Goal: Information Seeking & Learning: Learn about a topic

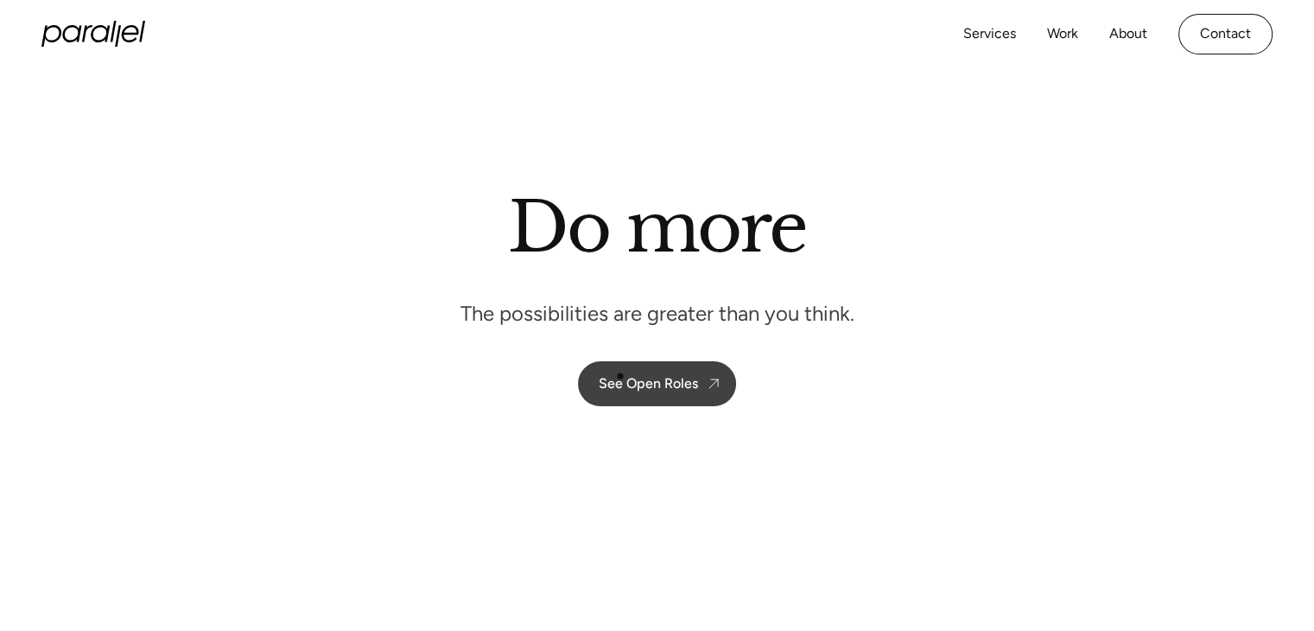
click at [620, 376] on div "See Open Roles" at bounding box center [648, 383] width 99 height 16
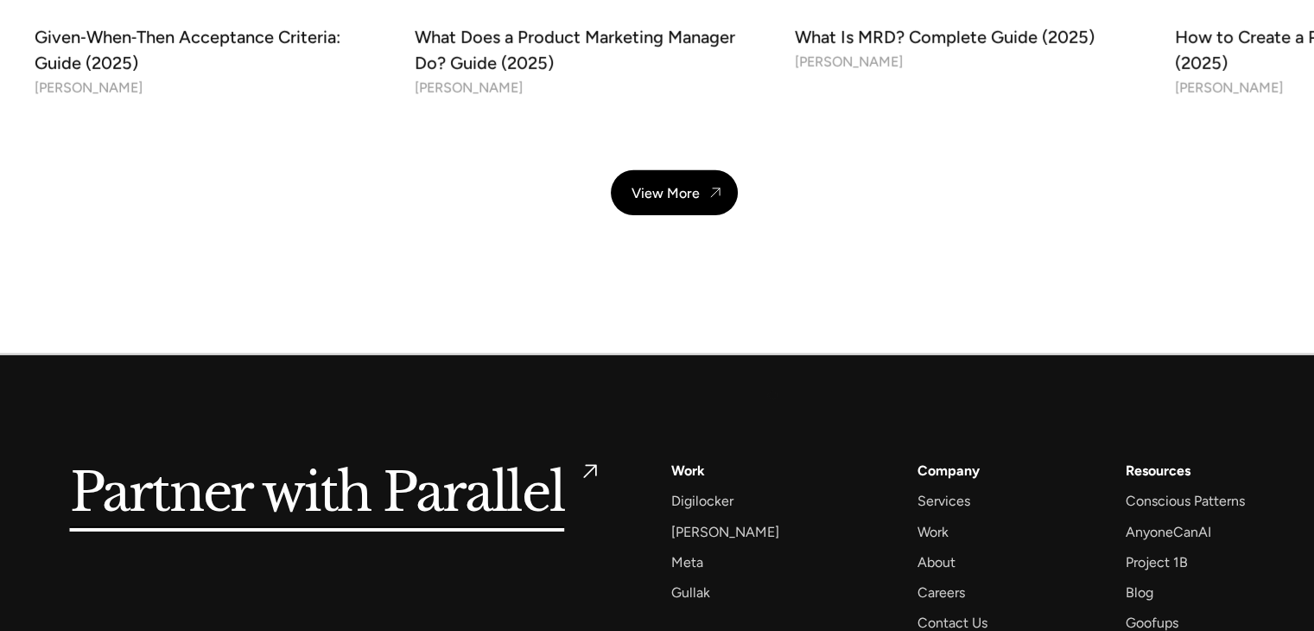
scroll to position [5565, 0]
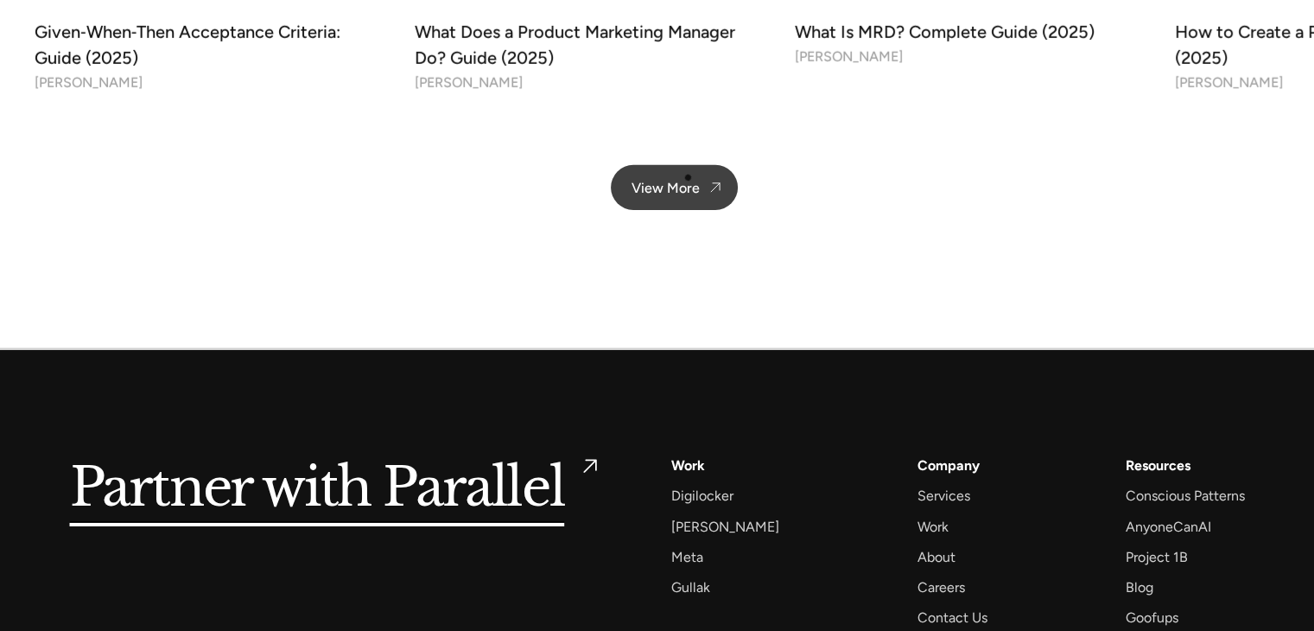
click at [688, 177] on link "View More" at bounding box center [674, 187] width 127 height 45
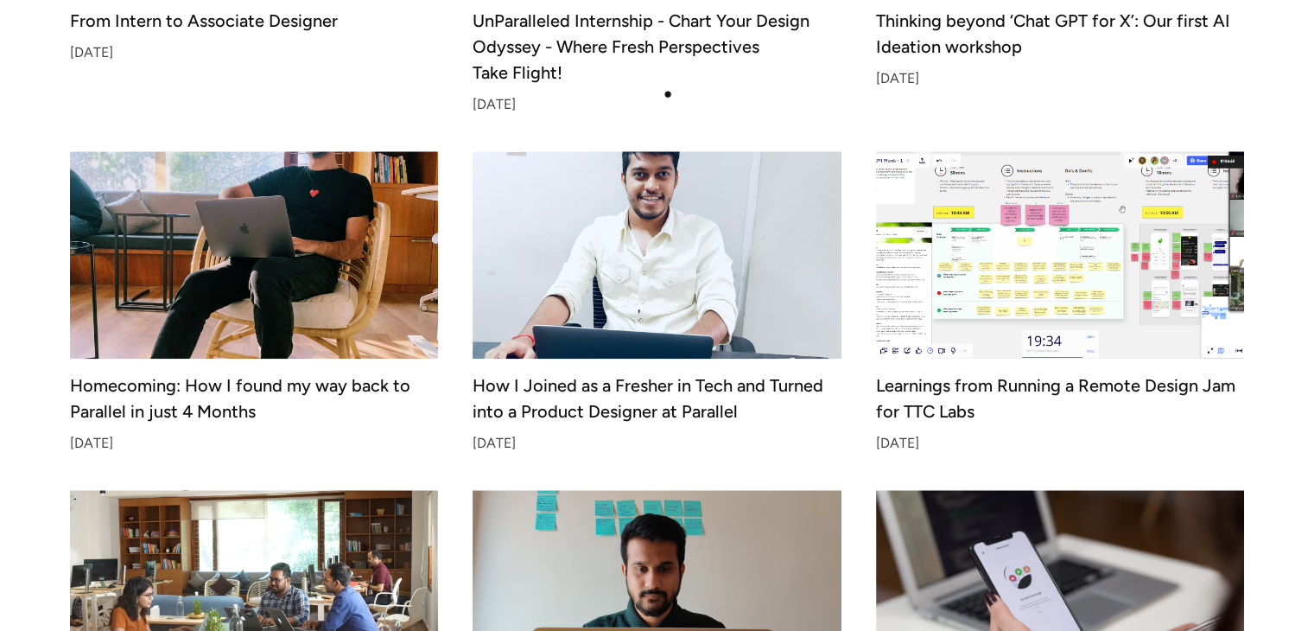
scroll to position [1794, 0]
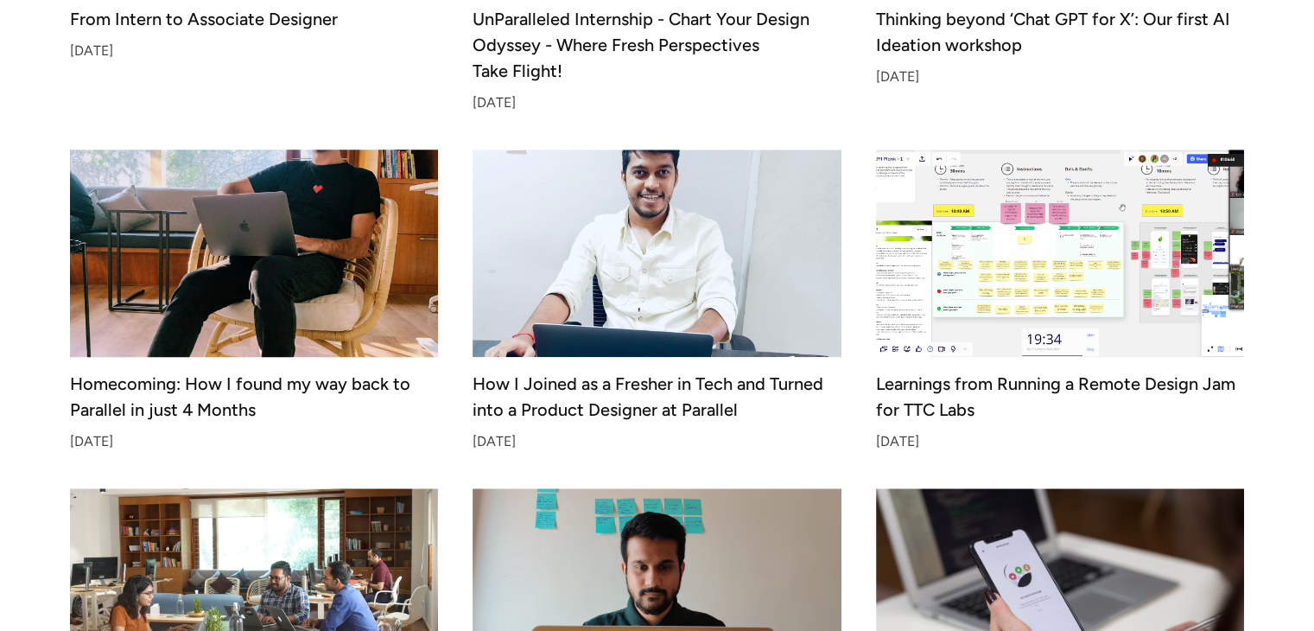
click at [271, 270] on img at bounding box center [253, 253] width 387 height 218
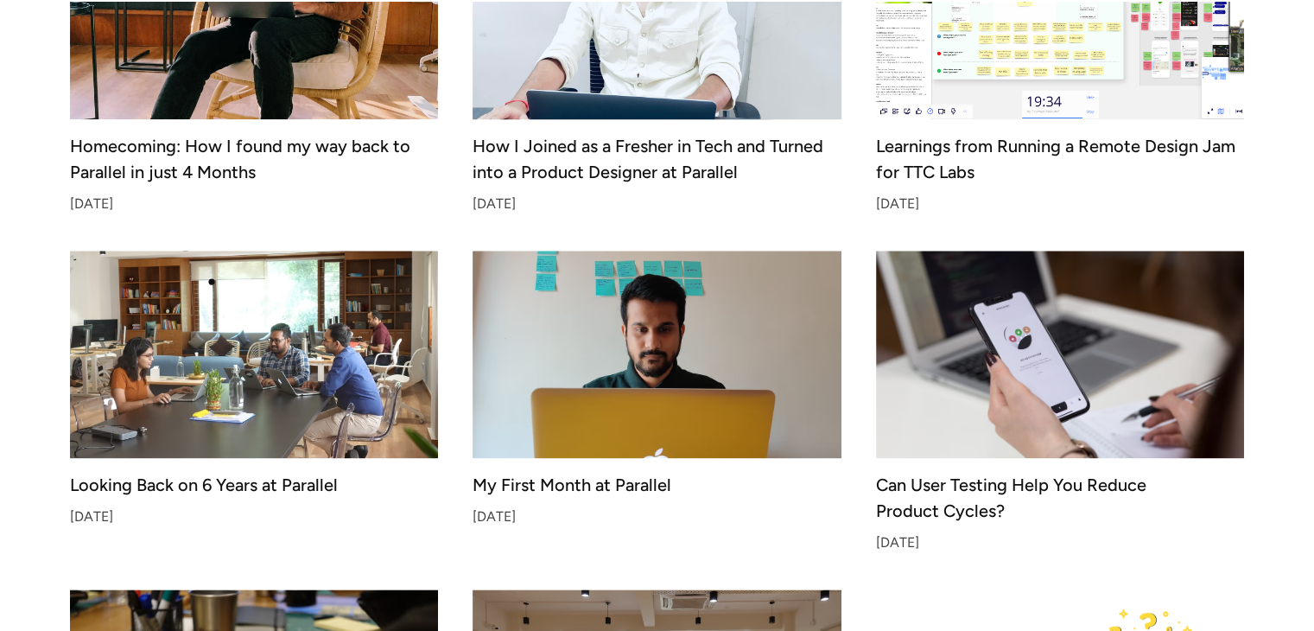
scroll to position [2032, 0]
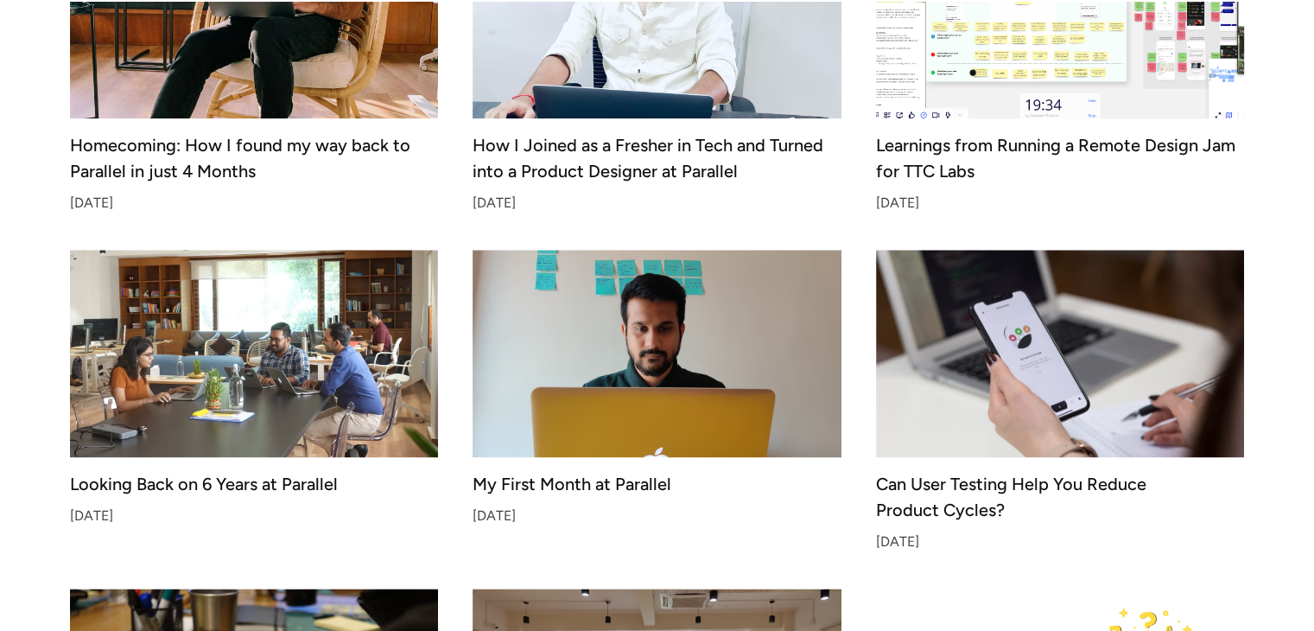
click at [973, 73] on img at bounding box center [1060, 15] width 387 height 218
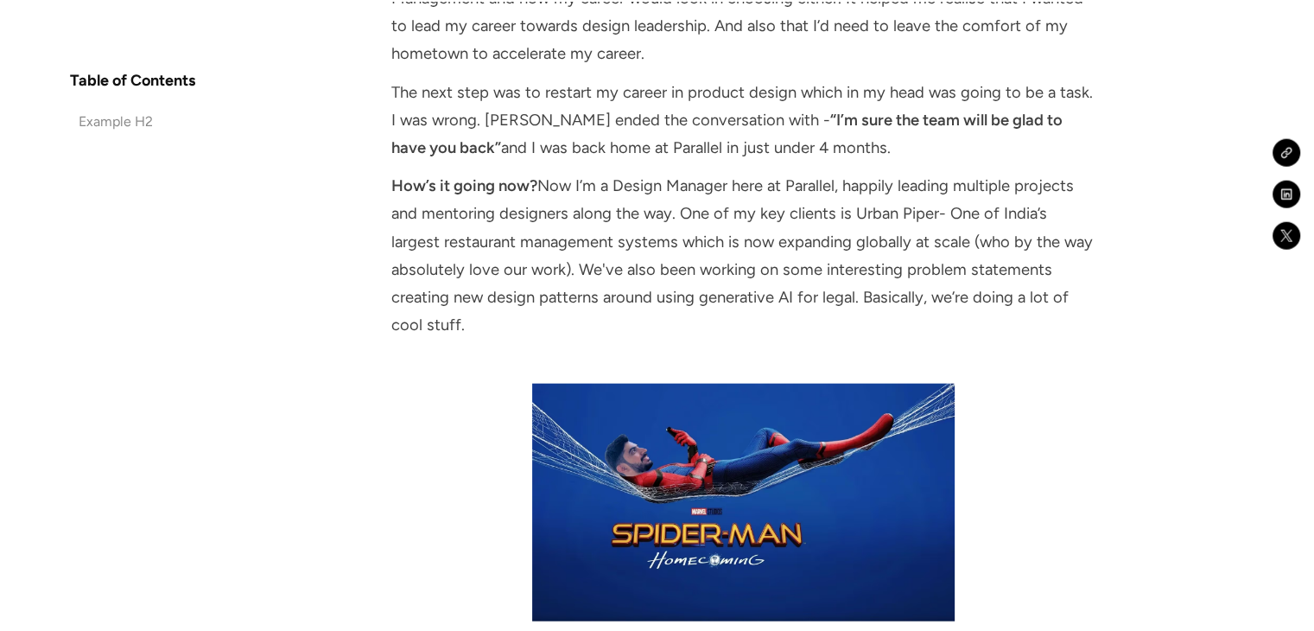
scroll to position [4030, 0]
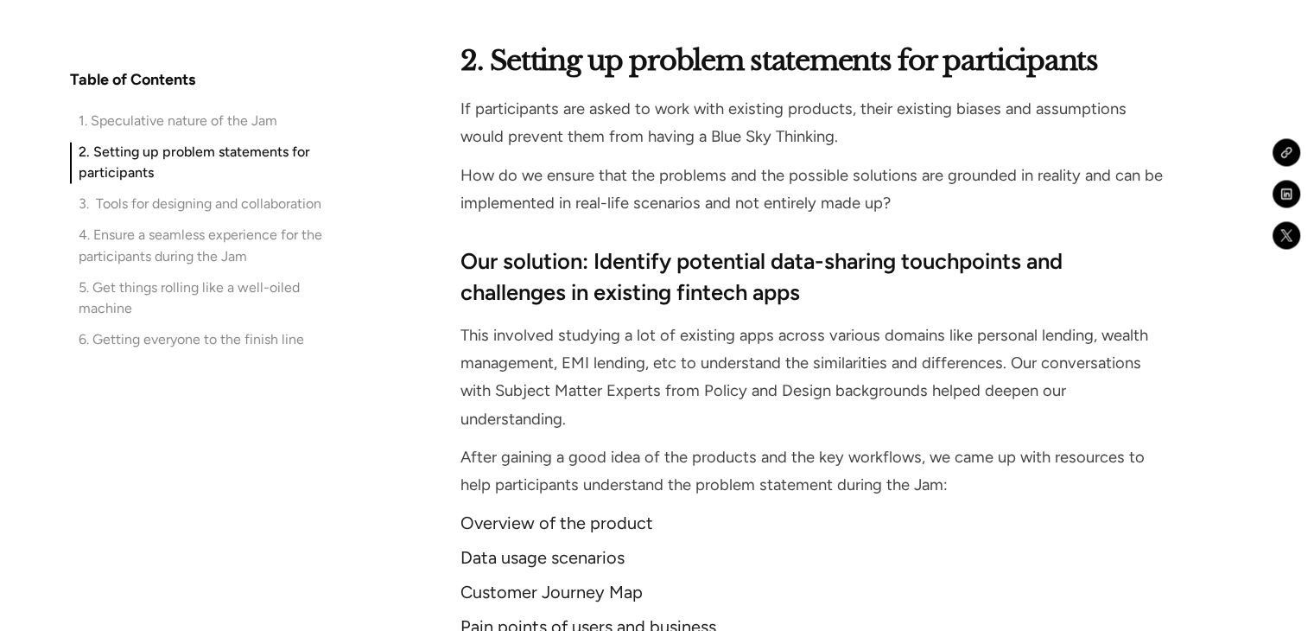
scroll to position [3042, 0]
